Goal: Transaction & Acquisition: Purchase product/service

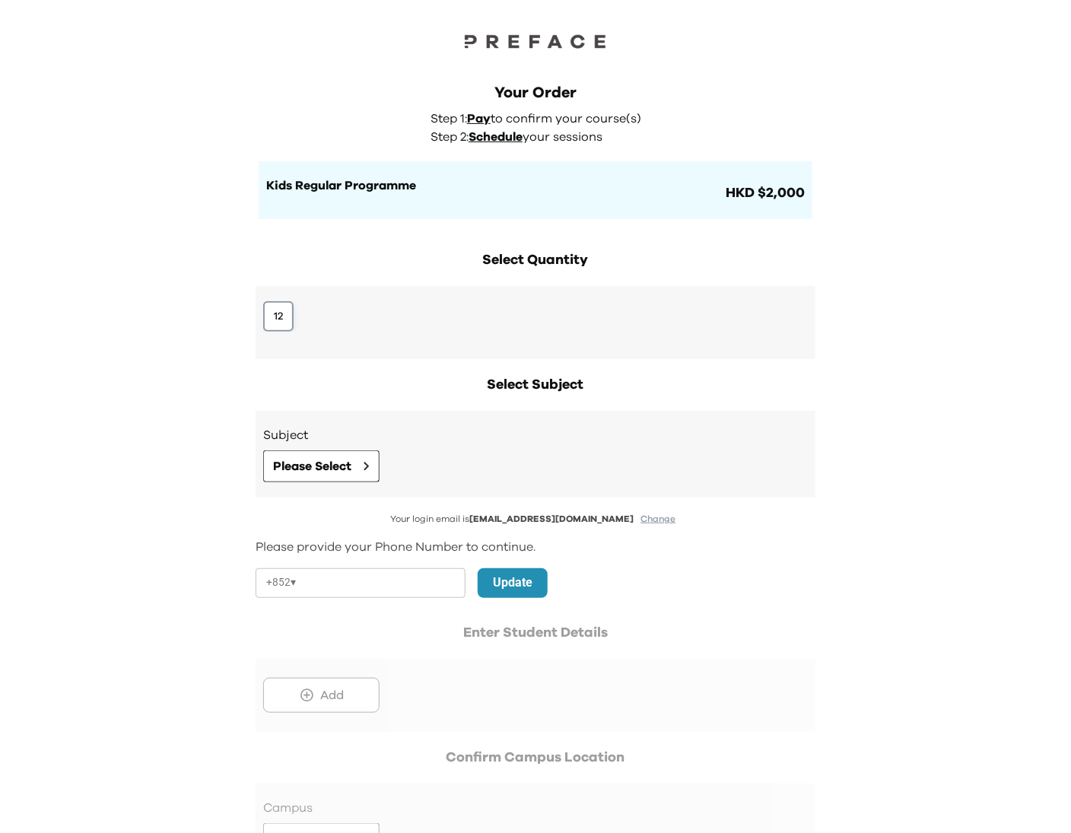
click at [284, 324] on button "12" at bounding box center [278, 316] width 30 height 30
click at [364, 471] on button "Please Select" at bounding box center [321, 466] width 116 height 32
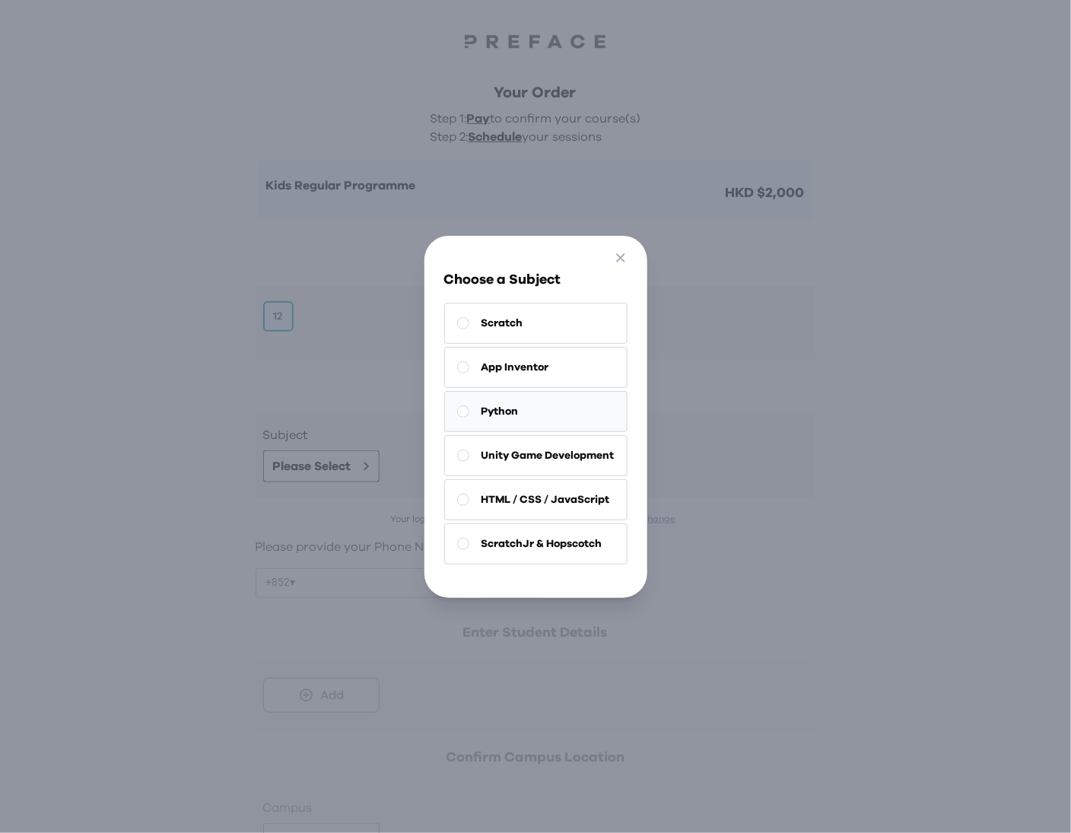
click at [535, 405] on button "Python" at bounding box center [535, 411] width 183 height 41
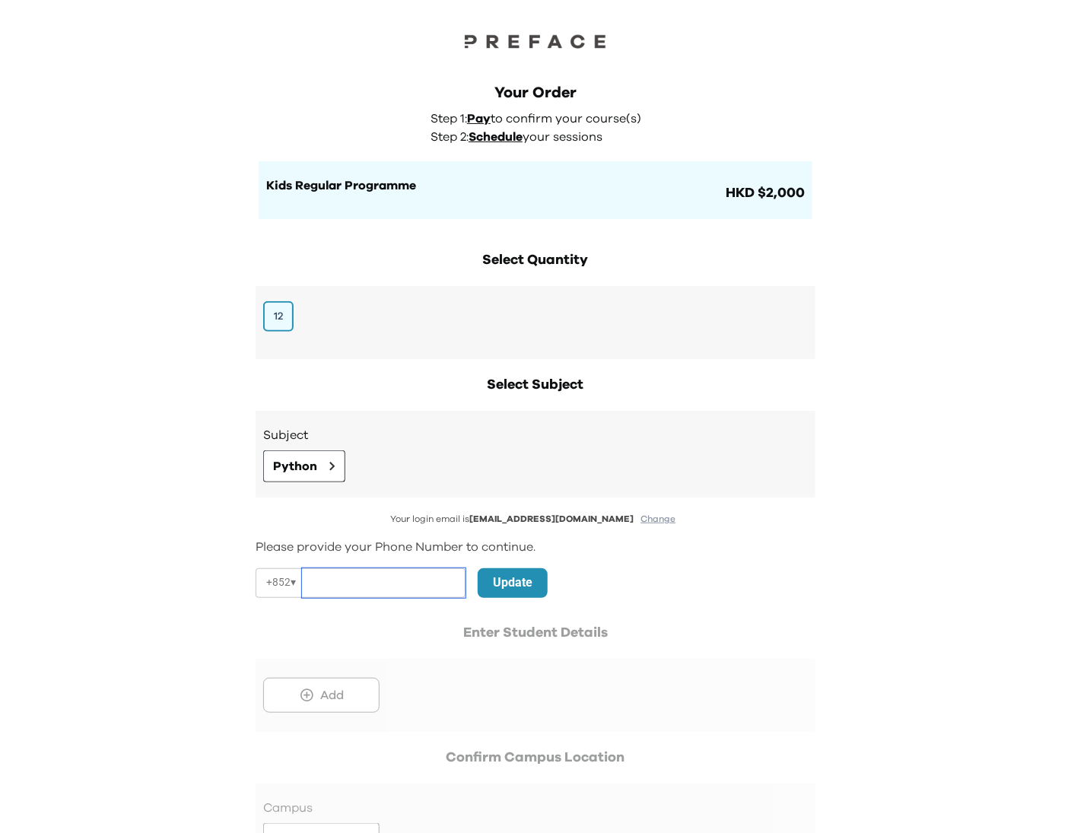
click at [363, 583] on input "tel" at bounding box center [384, 583] width 164 height 30
paste input "**********"
click at [335, 578] on input "**********" at bounding box center [384, 583] width 164 height 30
type input "********"
click at [522, 584] on p "Update" at bounding box center [513, 582] width 40 height 18
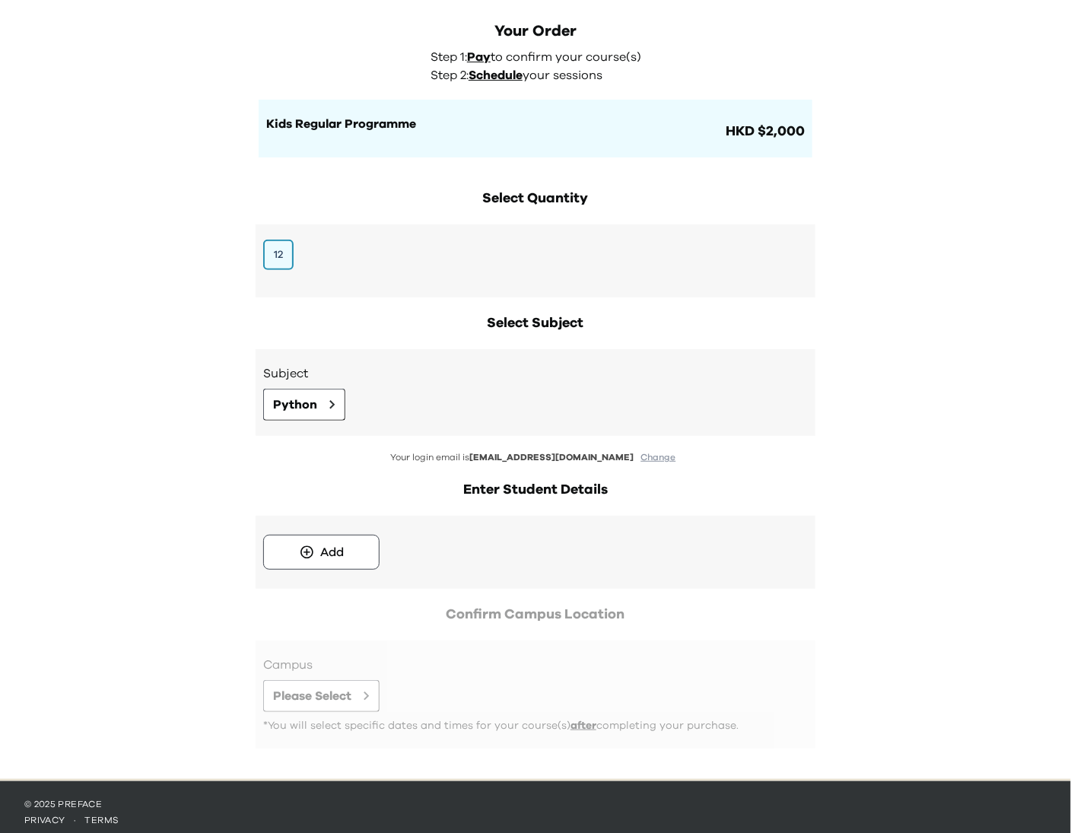
scroll to position [71, 0]
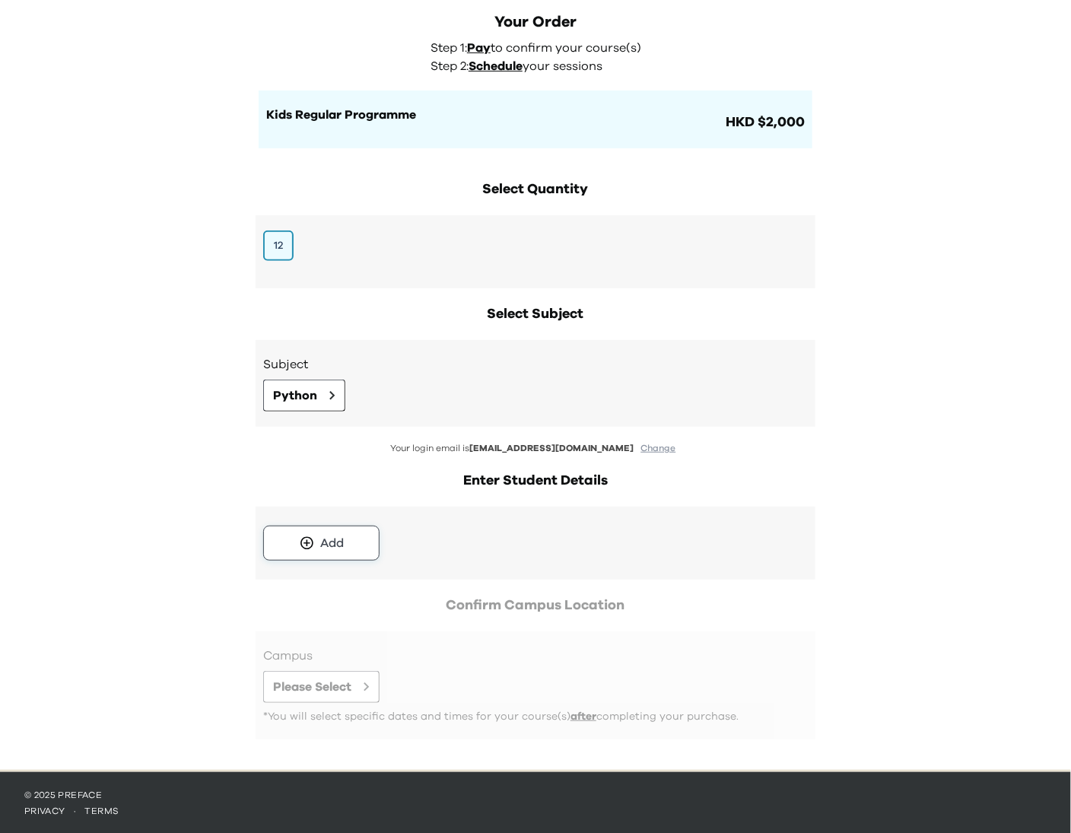
click at [336, 532] on button "Add" at bounding box center [321, 543] width 116 height 35
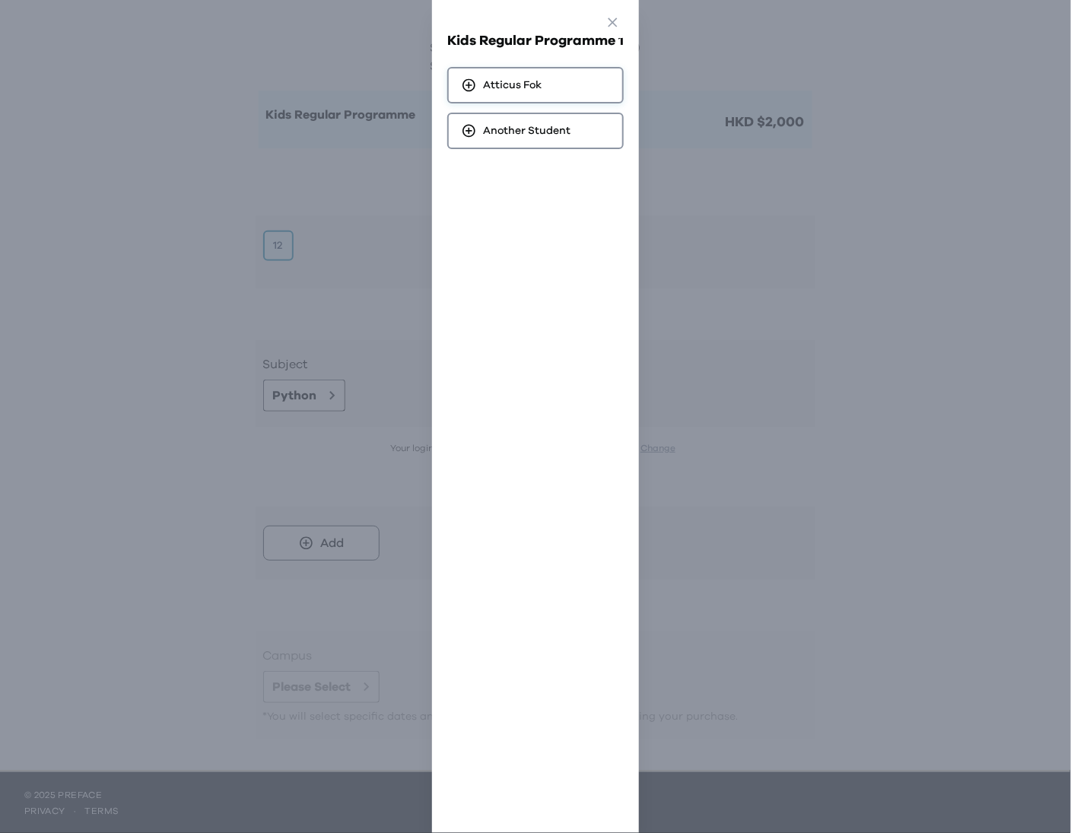
click at [522, 75] on div "Atticus Fok" at bounding box center [535, 85] width 176 height 37
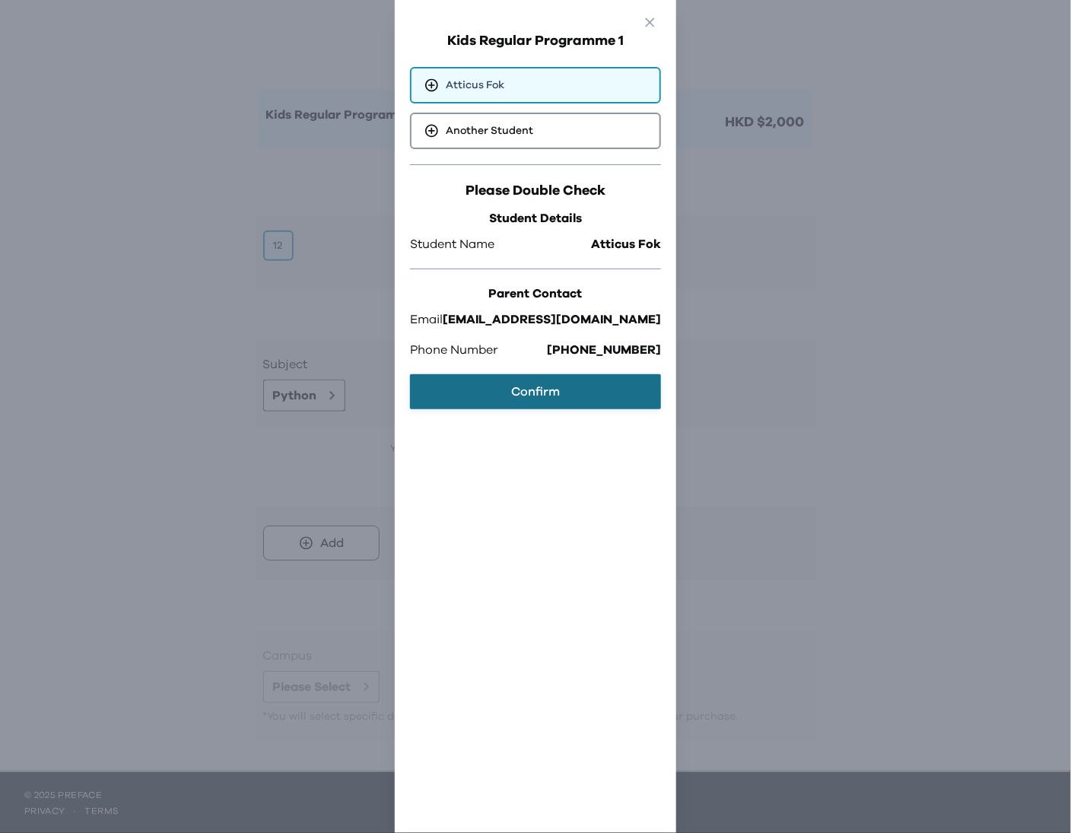
click at [581, 402] on button "Confirm" at bounding box center [535, 391] width 251 height 35
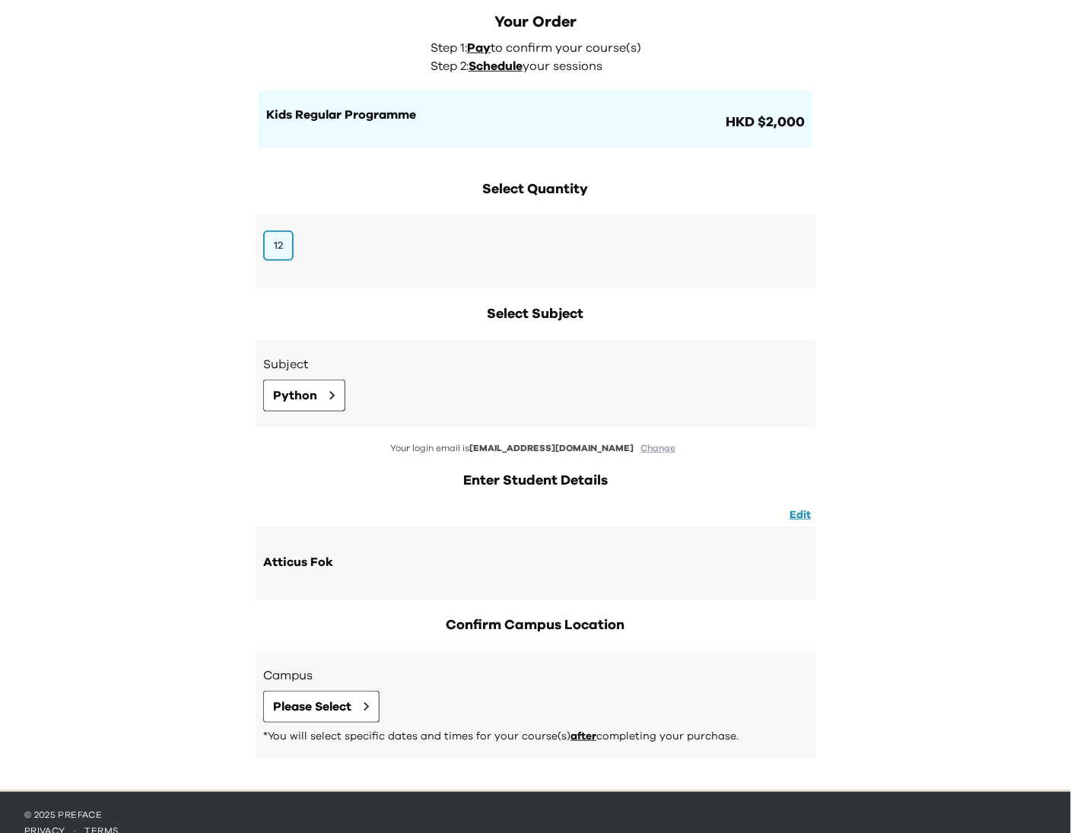
scroll to position [91, 0]
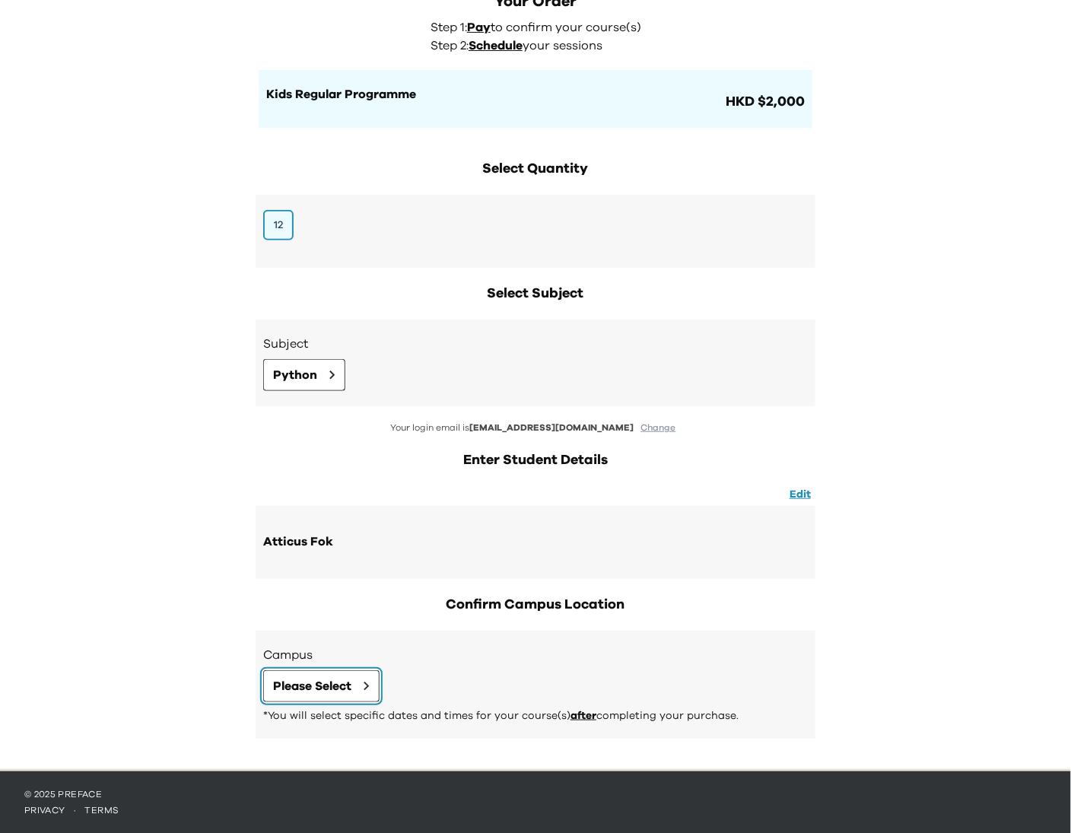
click at [359, 684] on button "Please Select" at bounding box center [321, 686] width 116 height 32
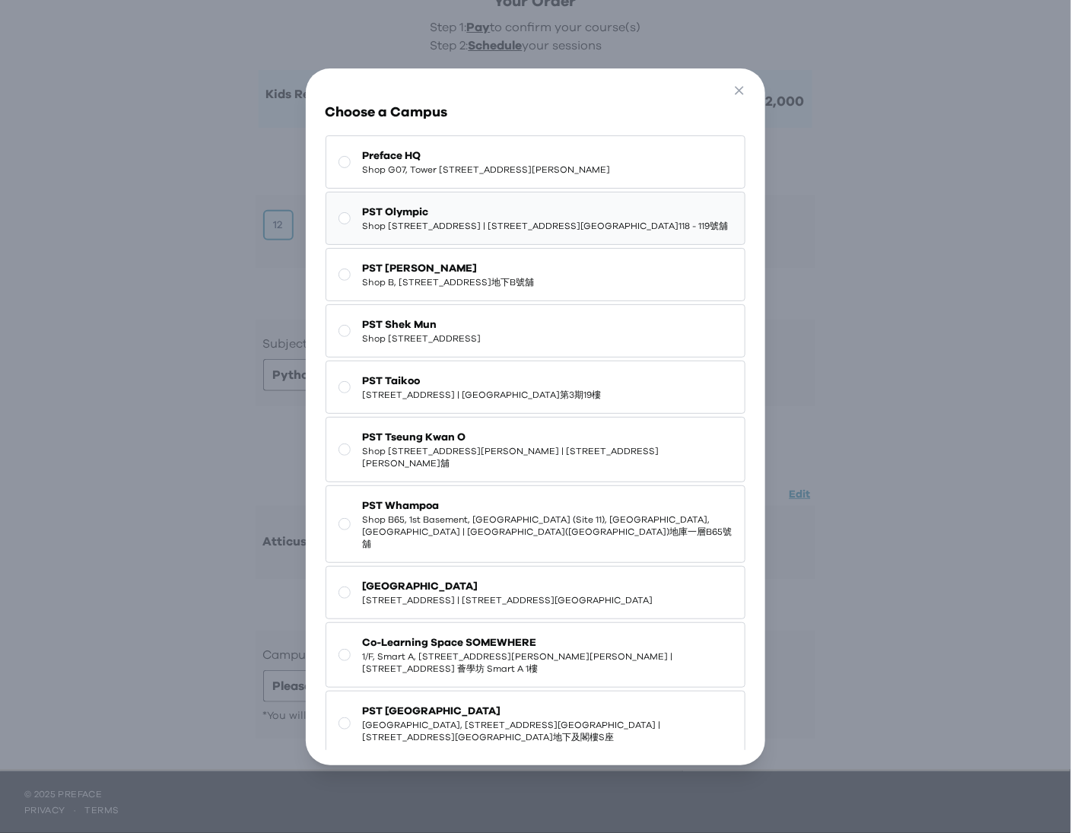
click at [485, 220] on span "PST Olympic" at bounding box center [546, 212] width 366 height 15
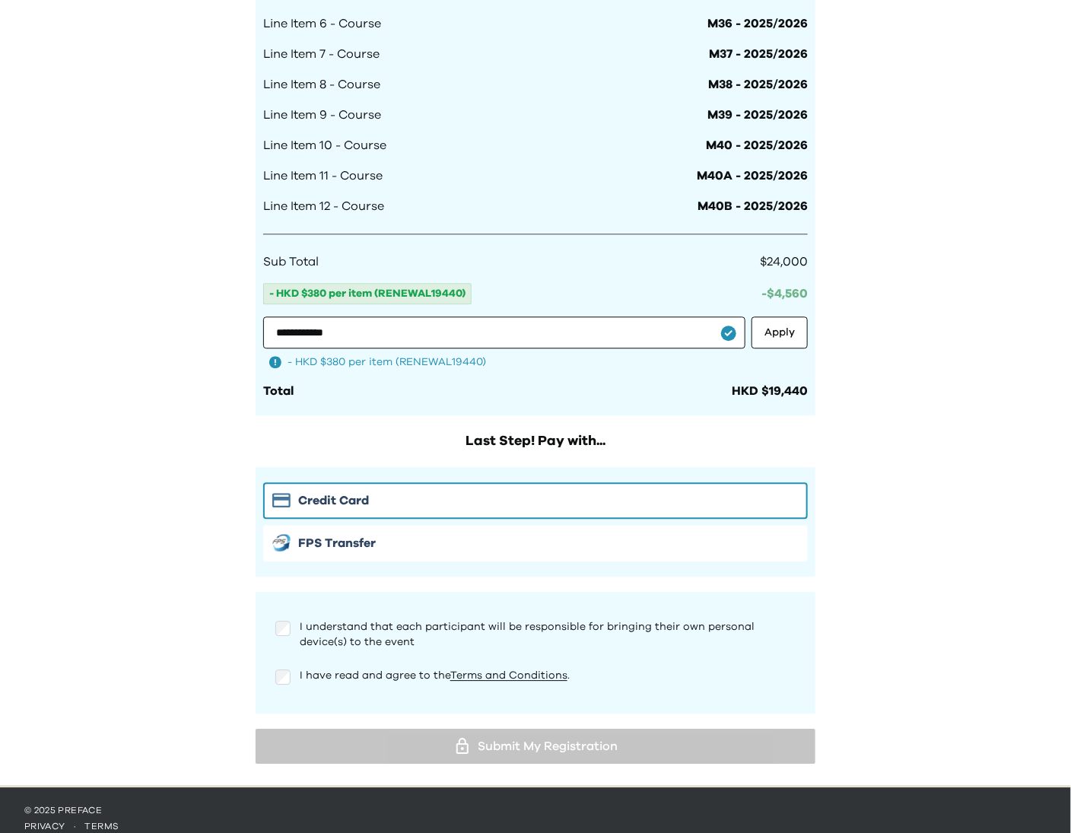
scroll to position [1212, 0]
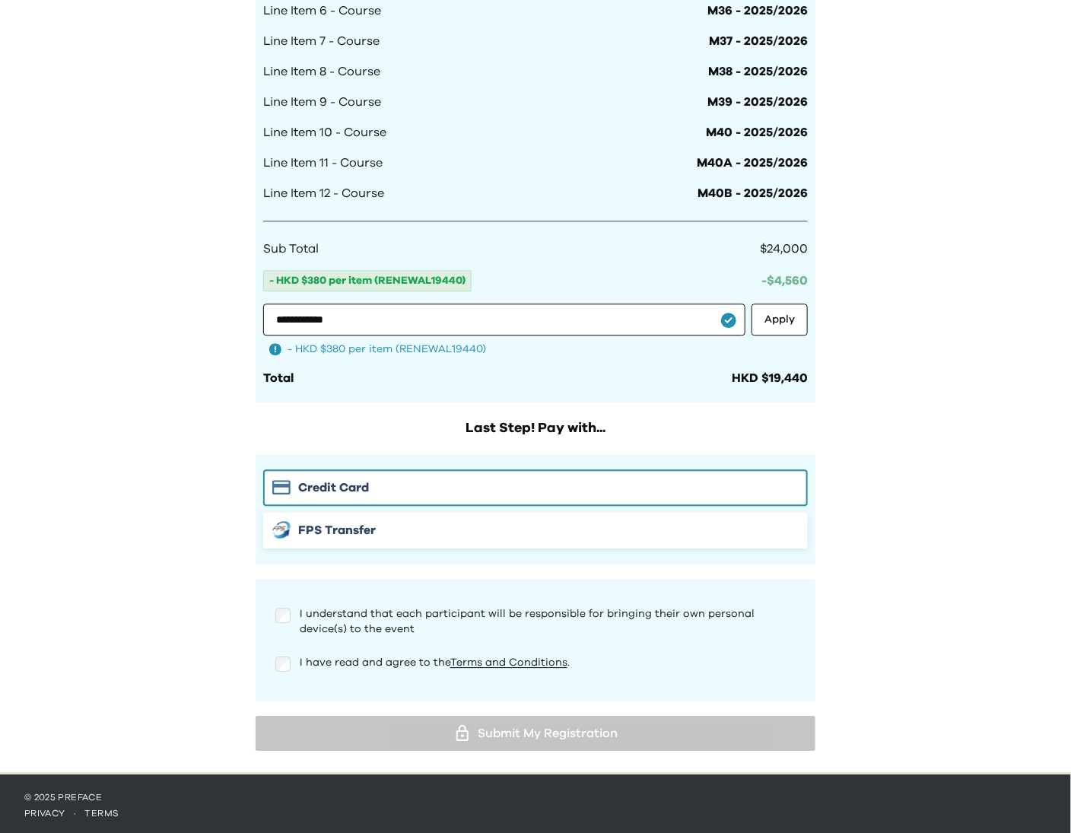
click at [592, 526] on div "FPS Transfer" at bounding box center [535, 530] width 526 height 18
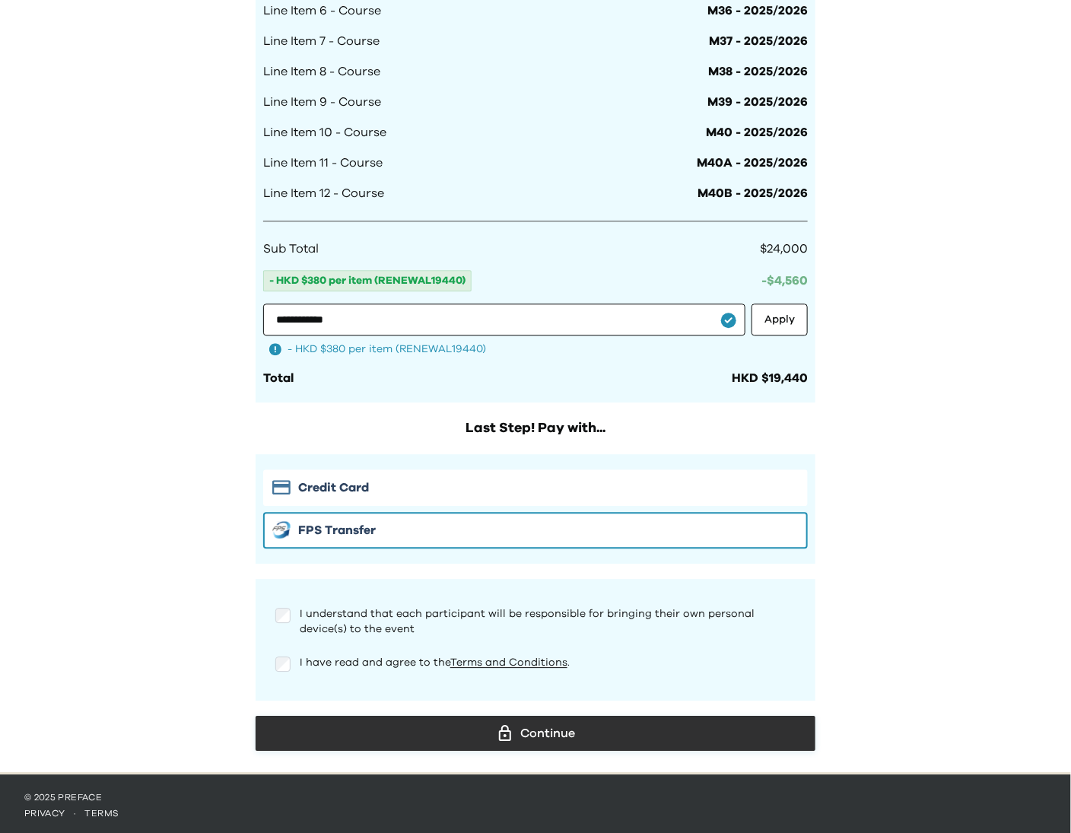
click at [534, 724] on div "Continue" at bounding box center [535, 733] width 535 height 23
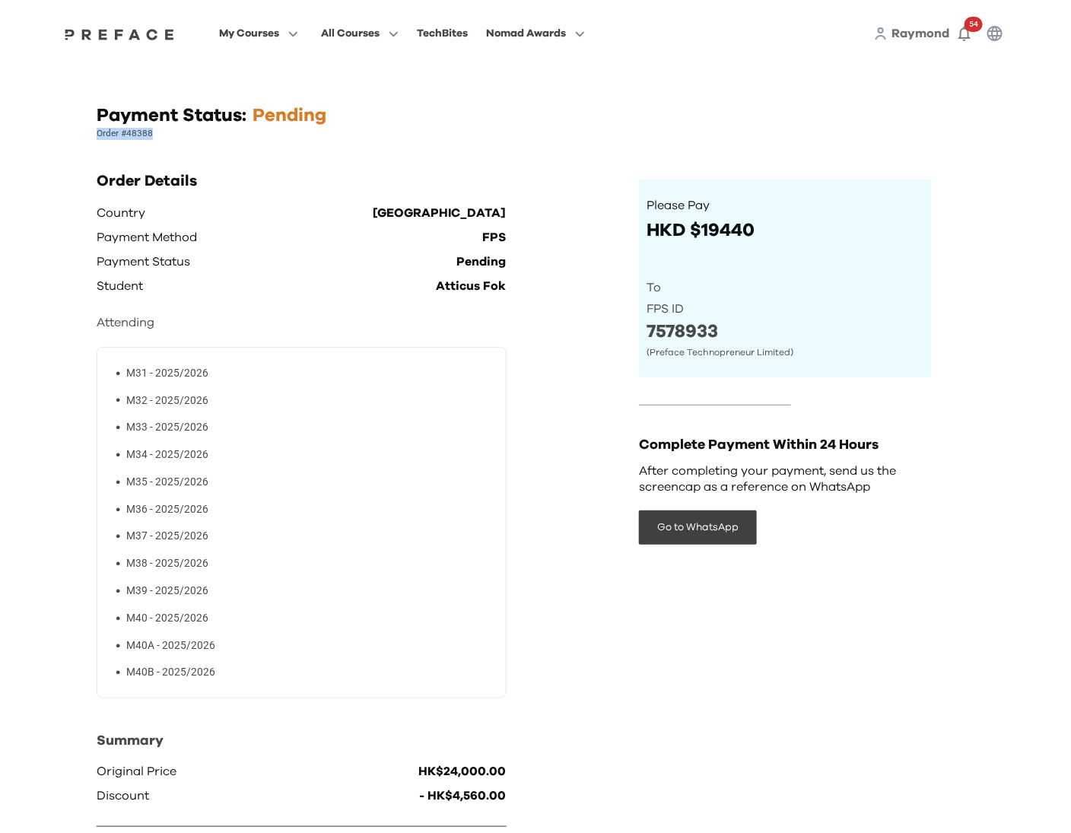
drag, startPoint x: 160, startPoint y: 135, endPoint x: 97, endPoint y: 135, distance: 63.1
click at [97, 135] on p "Order #48388" at bounding box center [536, 134] width 878 height 12
copy p "Order #48388"
